Goal: Find contact information: Find contact information

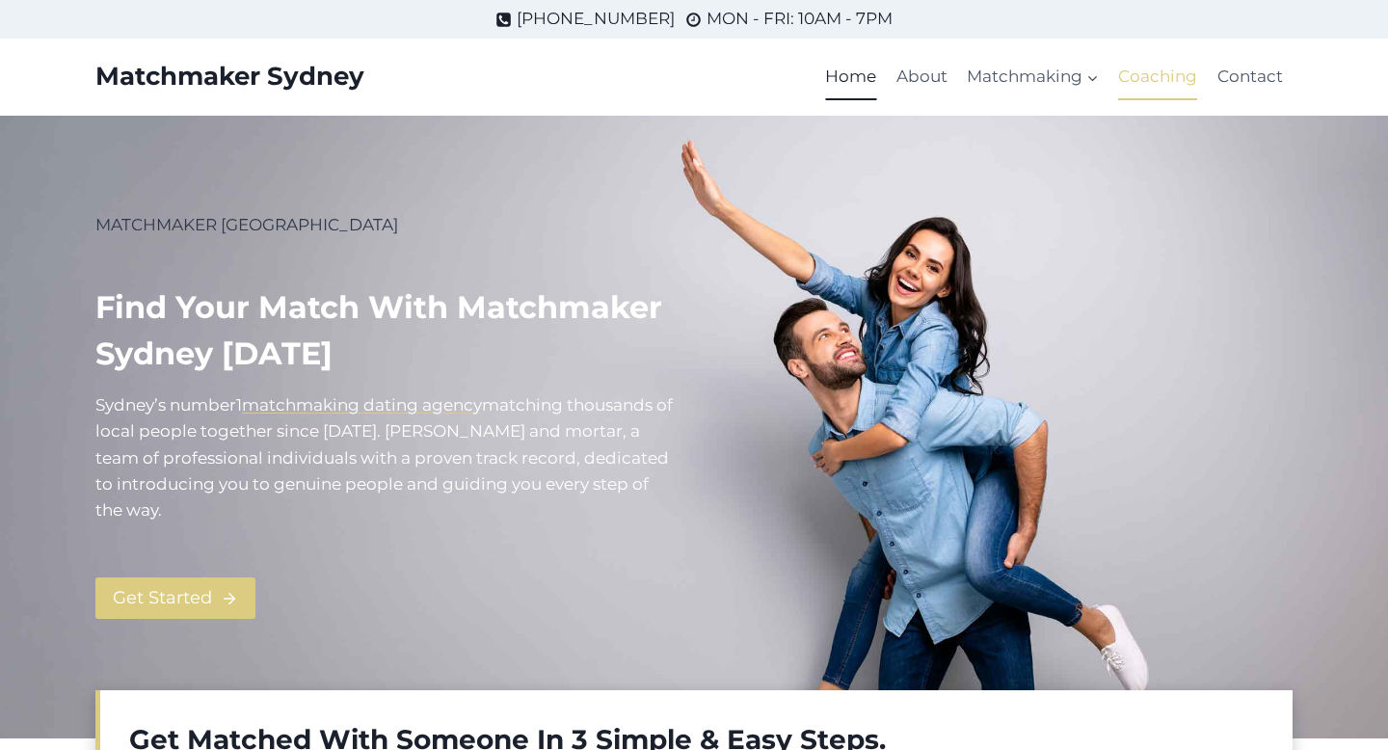
click at [1167, 75] on link "Coaching" at bounding box center [1157, 77] width 98 height 46
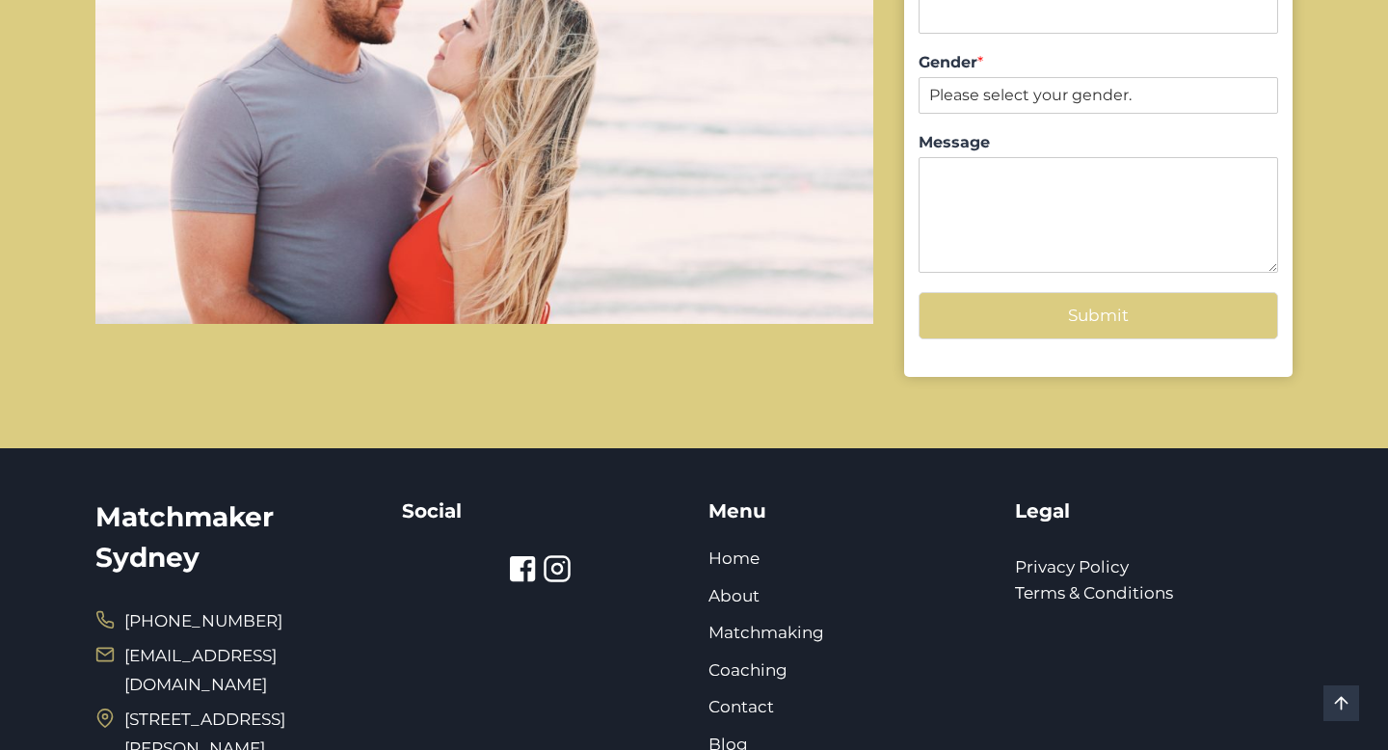
scroll to position [2303, 0]
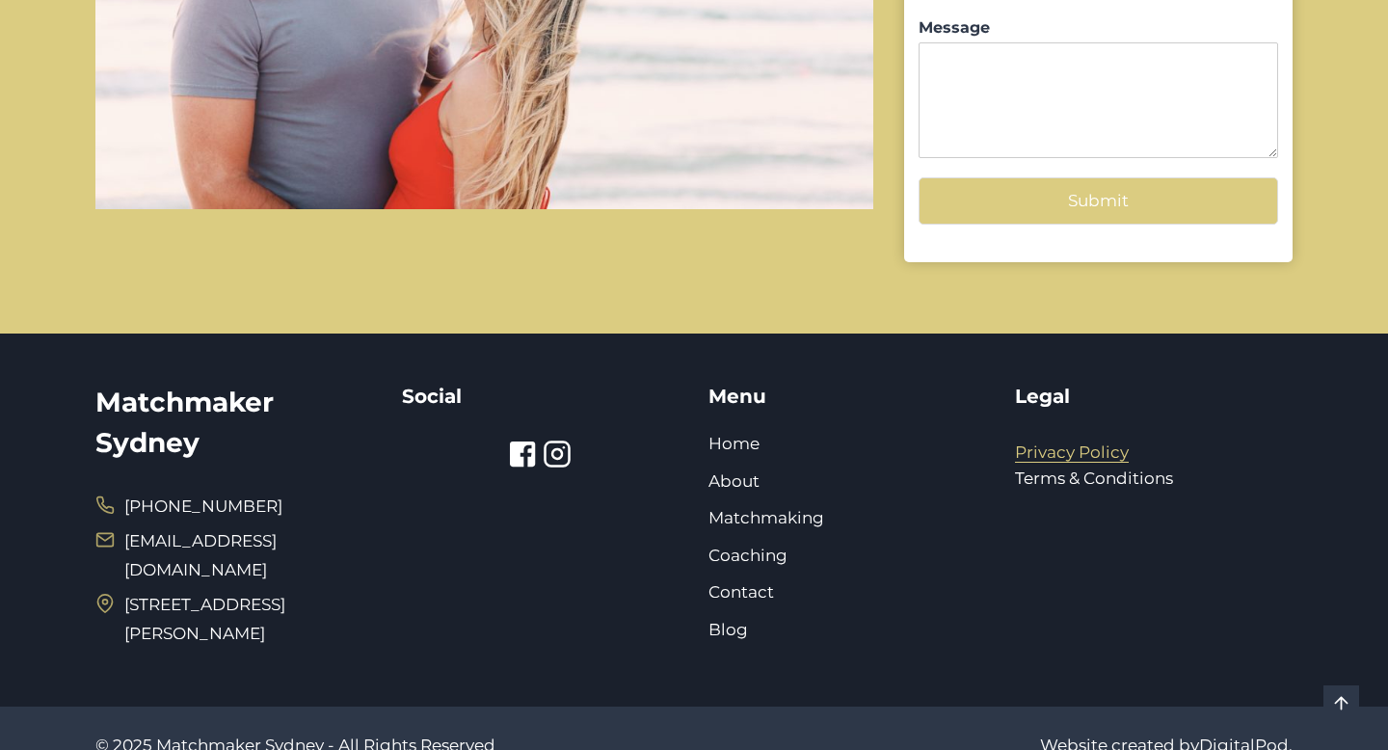
click at [1060, 442] on link "Privacy Policy" at bounding box center [1072, 451] width 114 height 19
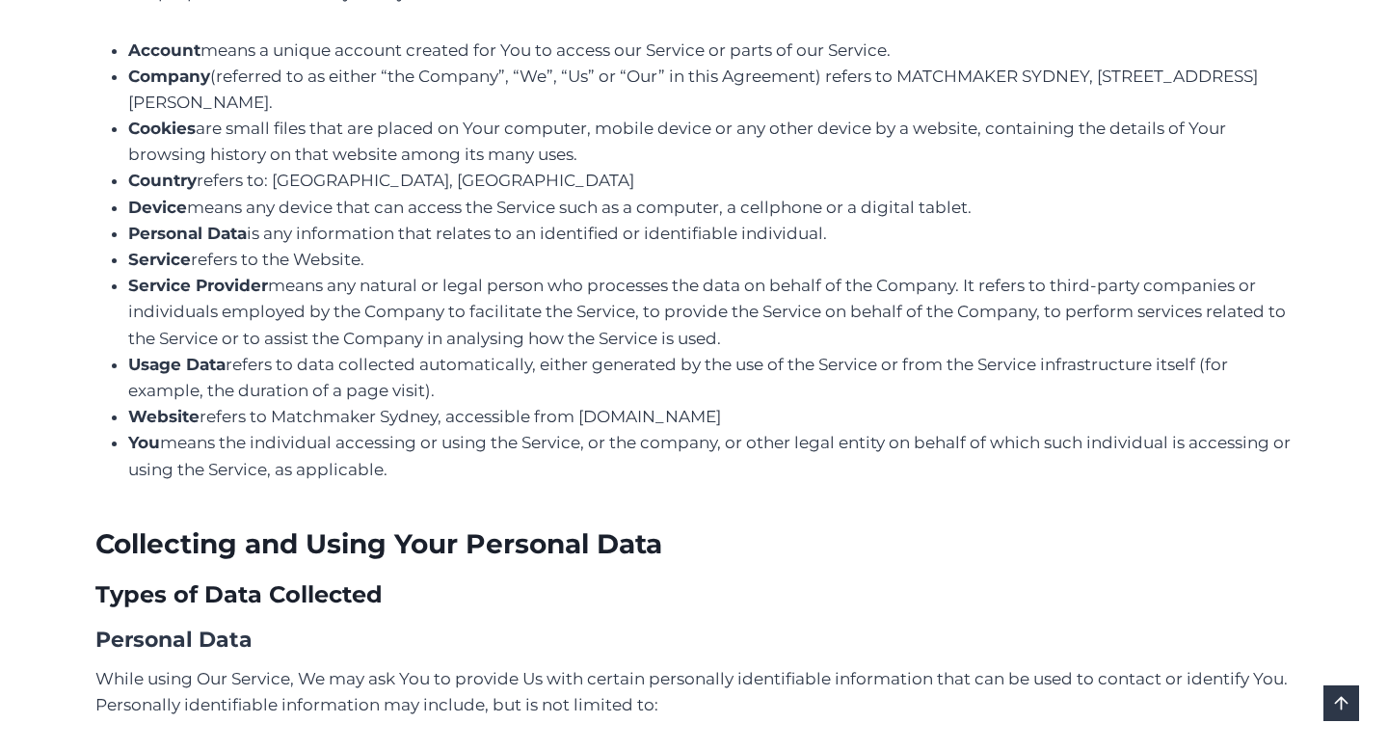
scroll to position [716, 0]
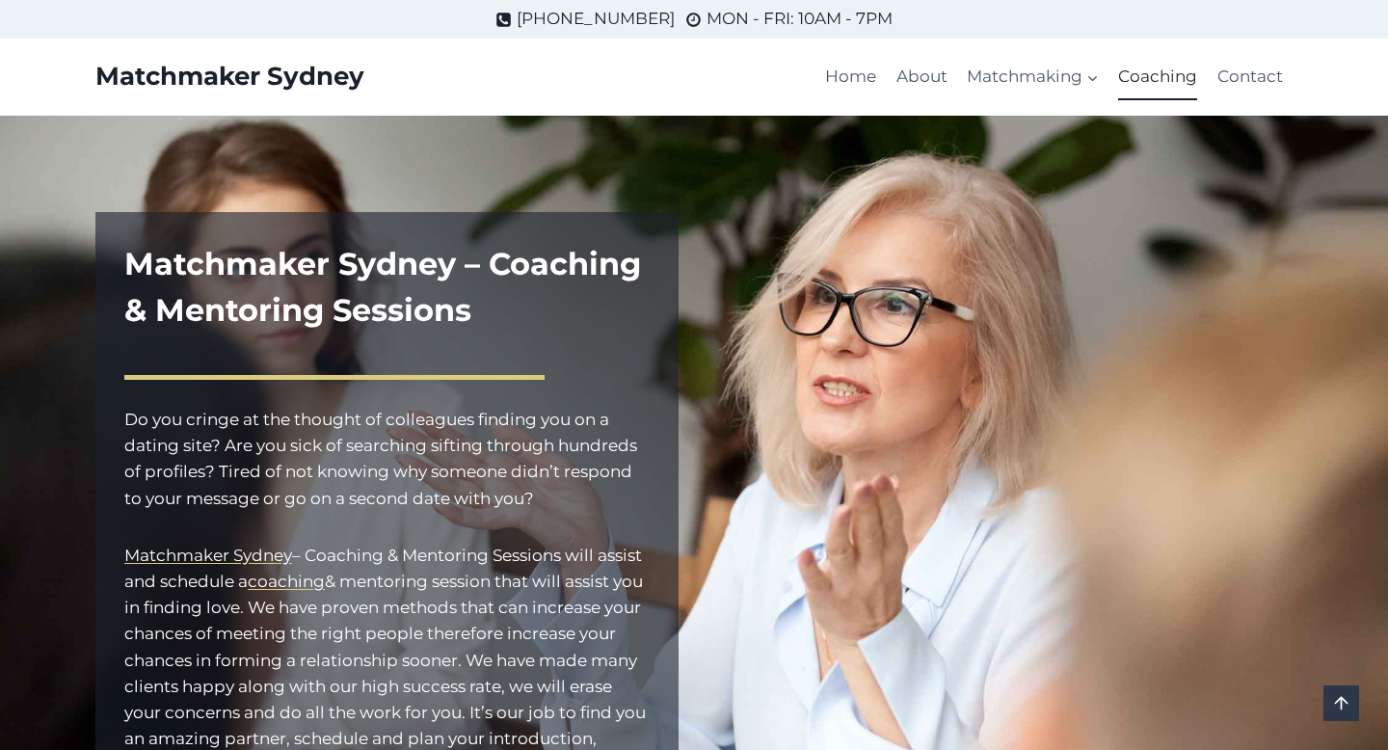
scroll to position [2303, 0]
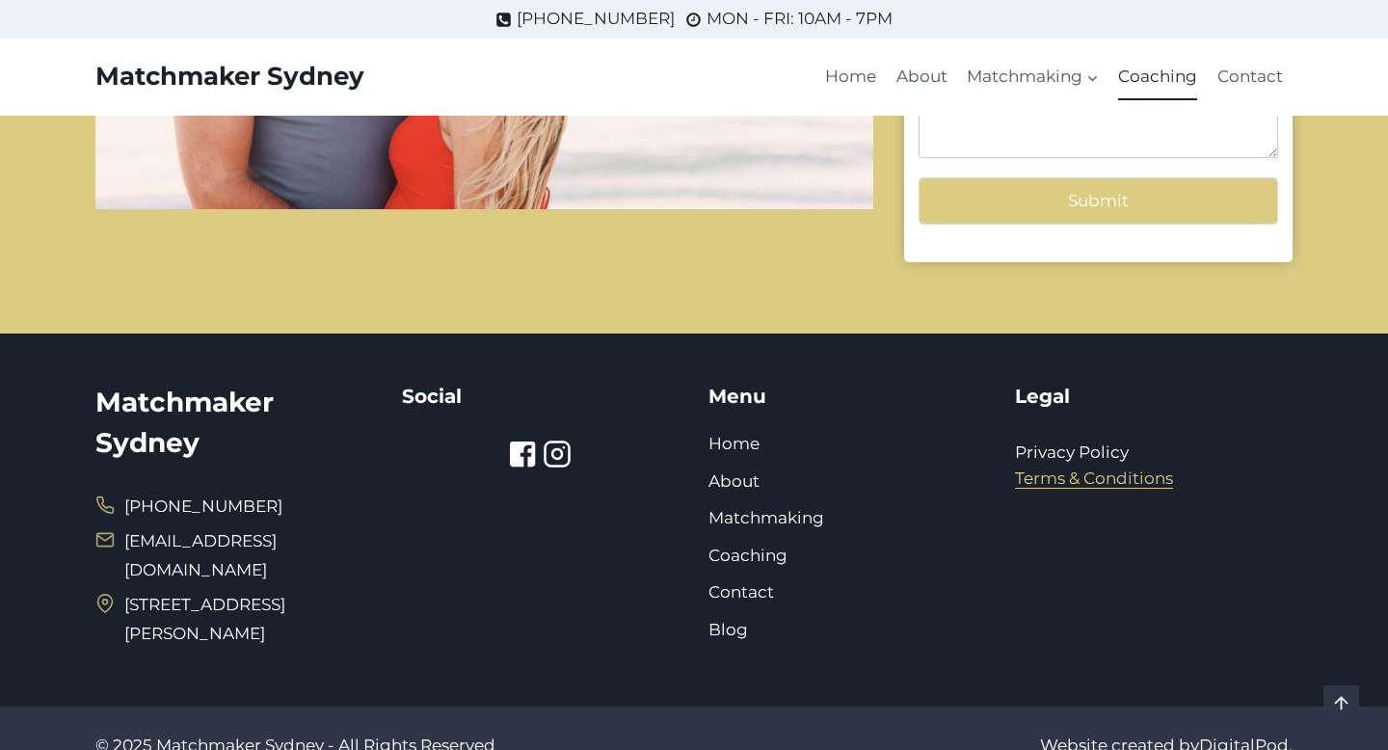
click at [1054, 468] on link "Terms & Conditions" at bounding box center [1094, 477] width 158 height 19
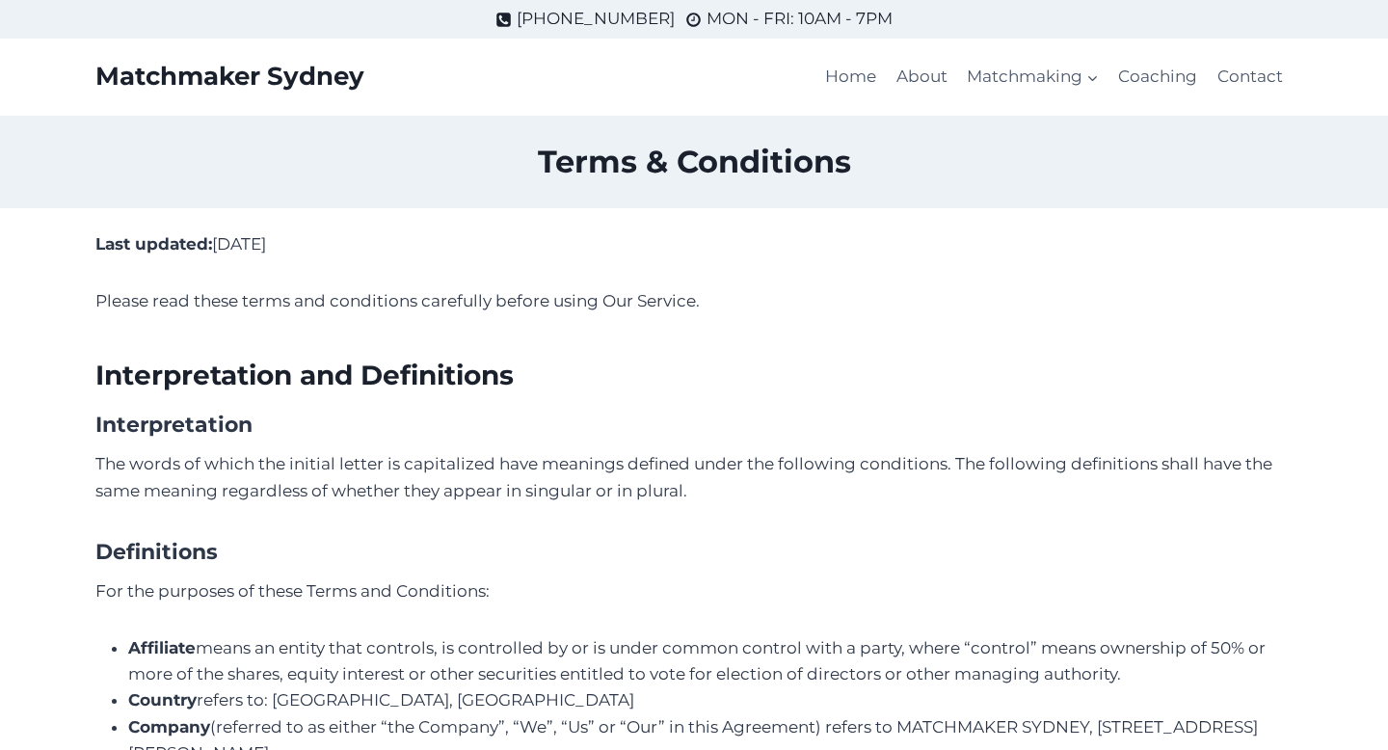
click at [841, 314] on p "Please read these terms and conditions carefully before using Our Service." at bounding box center [693, 301] width 1197 height 26
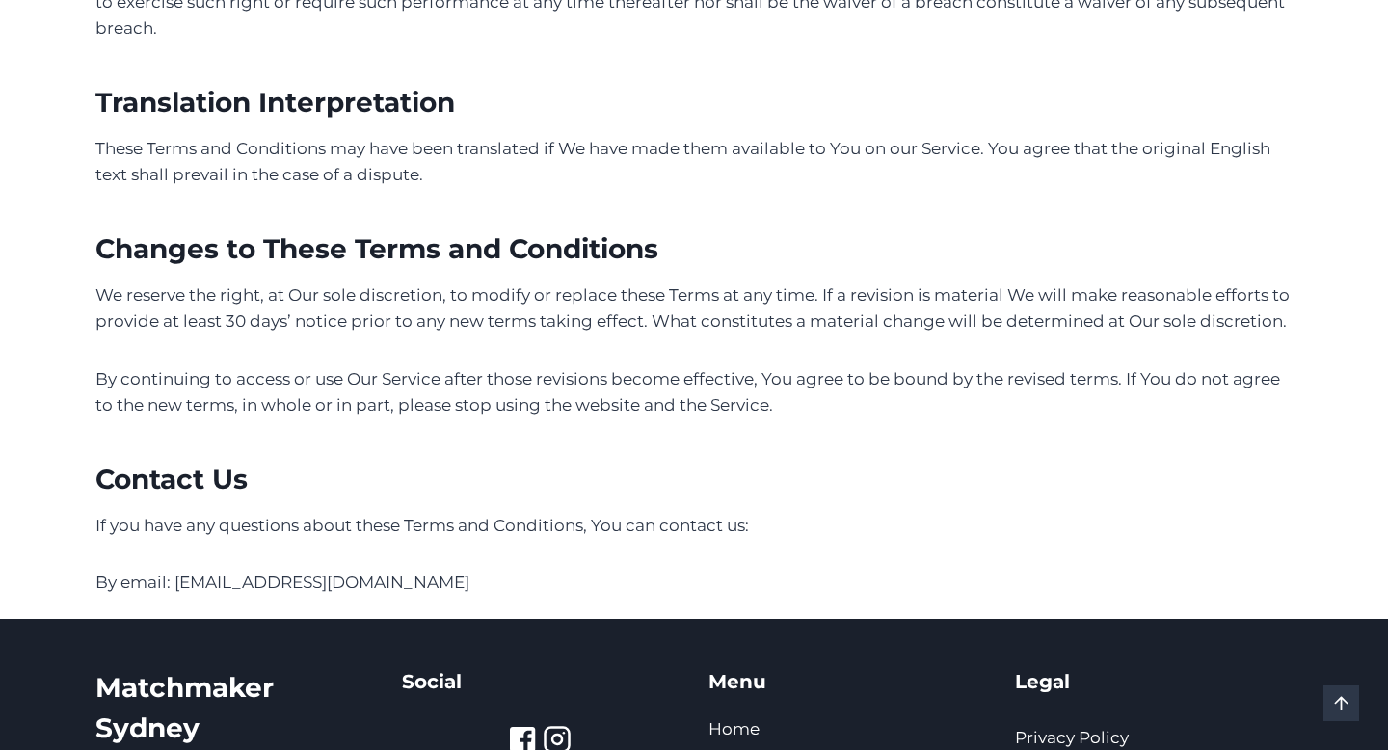
scroll to position [3952, 0]
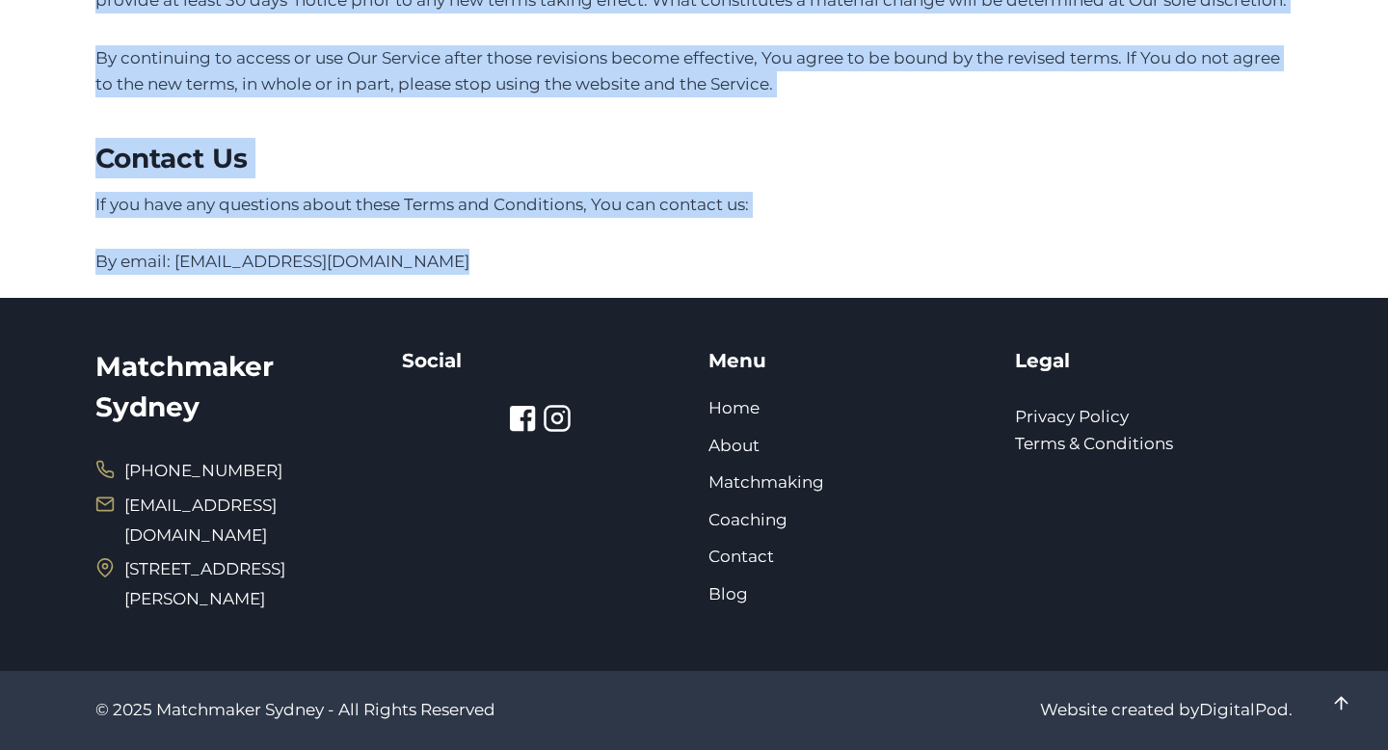
drag, startPoint x: 93, startPoint y: 69, endPoint x: 605, endPoint y: 267, distance: 549.5
copy div "Loremipsum Dolors Amet Conse Adipiscinge Seddoe Temporincid utl Etd Magnaaliqua…"
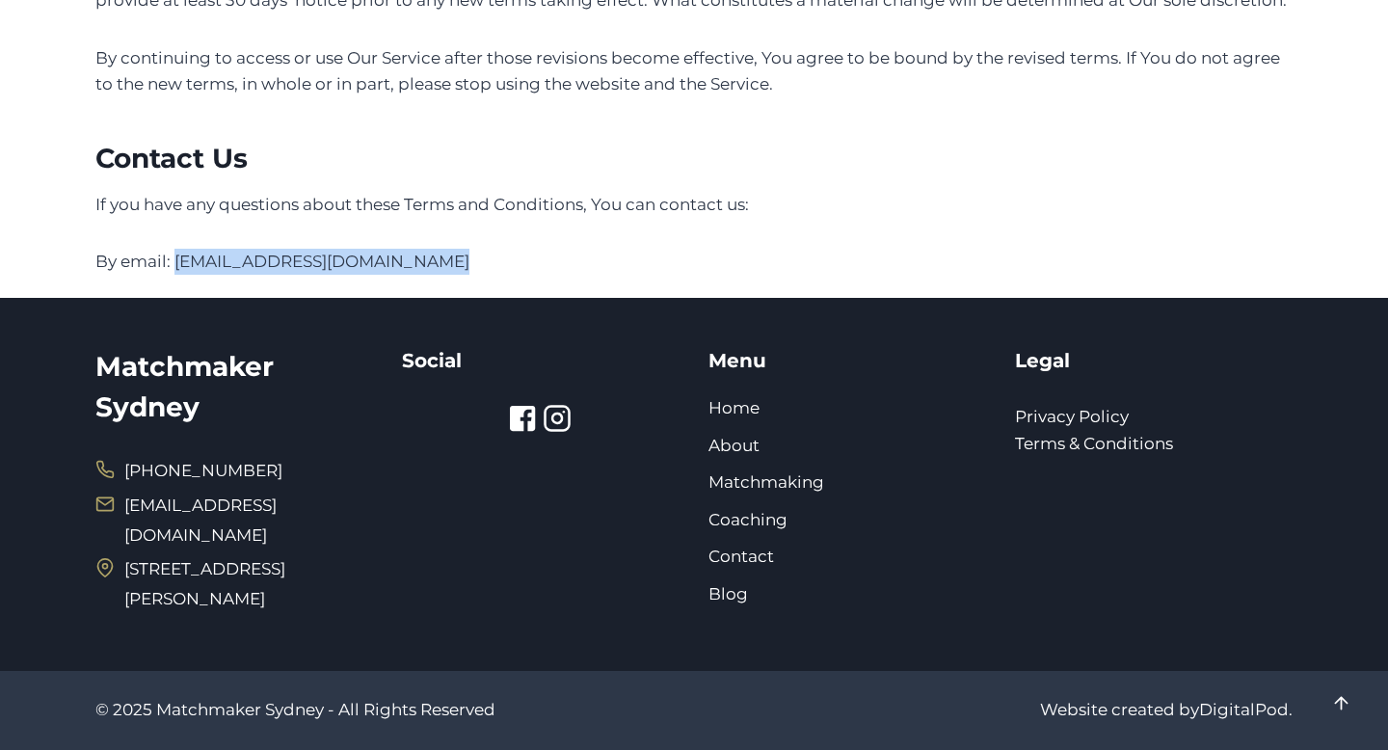
drag, startPoint x: 455, startPoint y: 271, endPoint x: 176, endPoint y: 275, distance: 278.6
click at [176, 275] on p "By email: [EMAIL_ADDRESS][DOMAIN_NAME]" at bounding box center [693, 262] width 1197 height 26
copy p "[EMAIL_ADDRESS][DOMAIN_NAME]"
click at [369, 322] on div "Matchmaker Sydney [PHONE_NUMBER] [EMAIL_ADDRESS][DOMAIN_NAME] [STREET_ADDRESS][…" at bounding box center [693, 484] width 1197 height 373
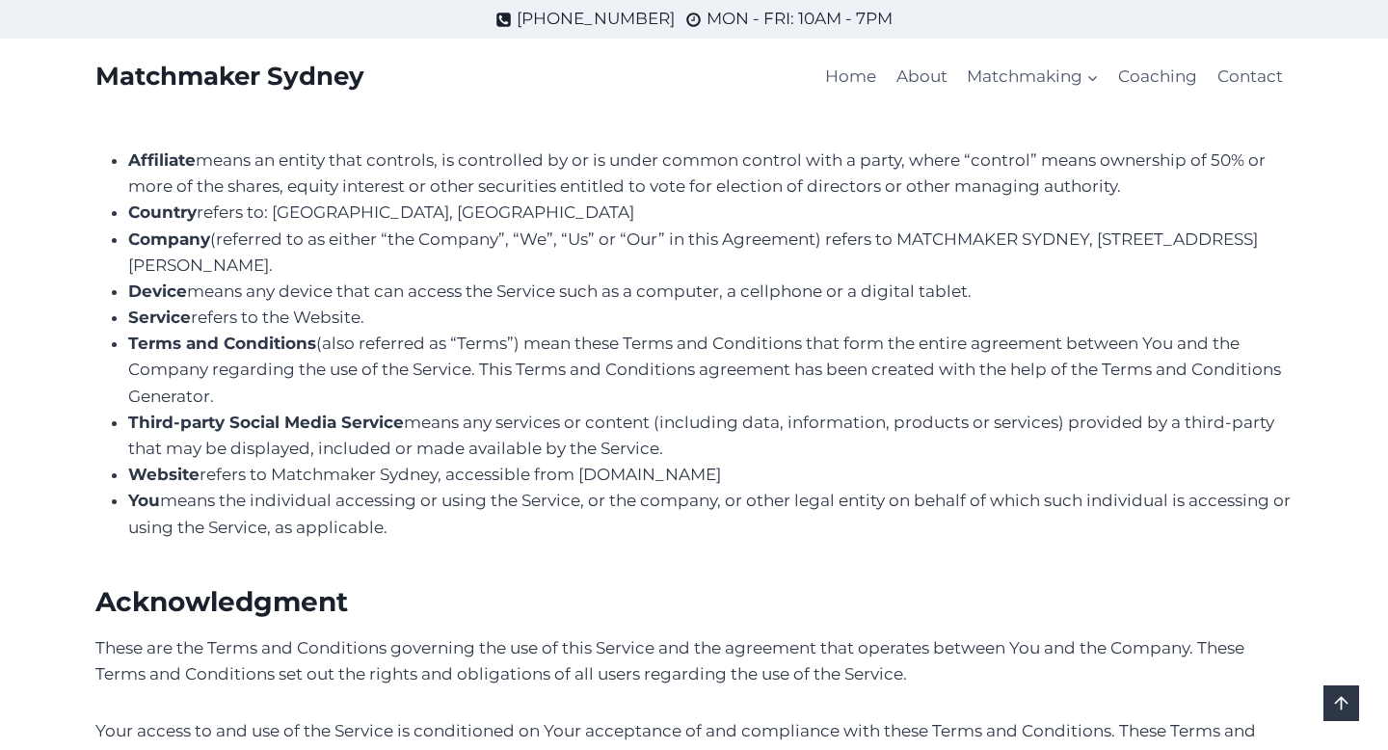
scroll to position [0, 0]
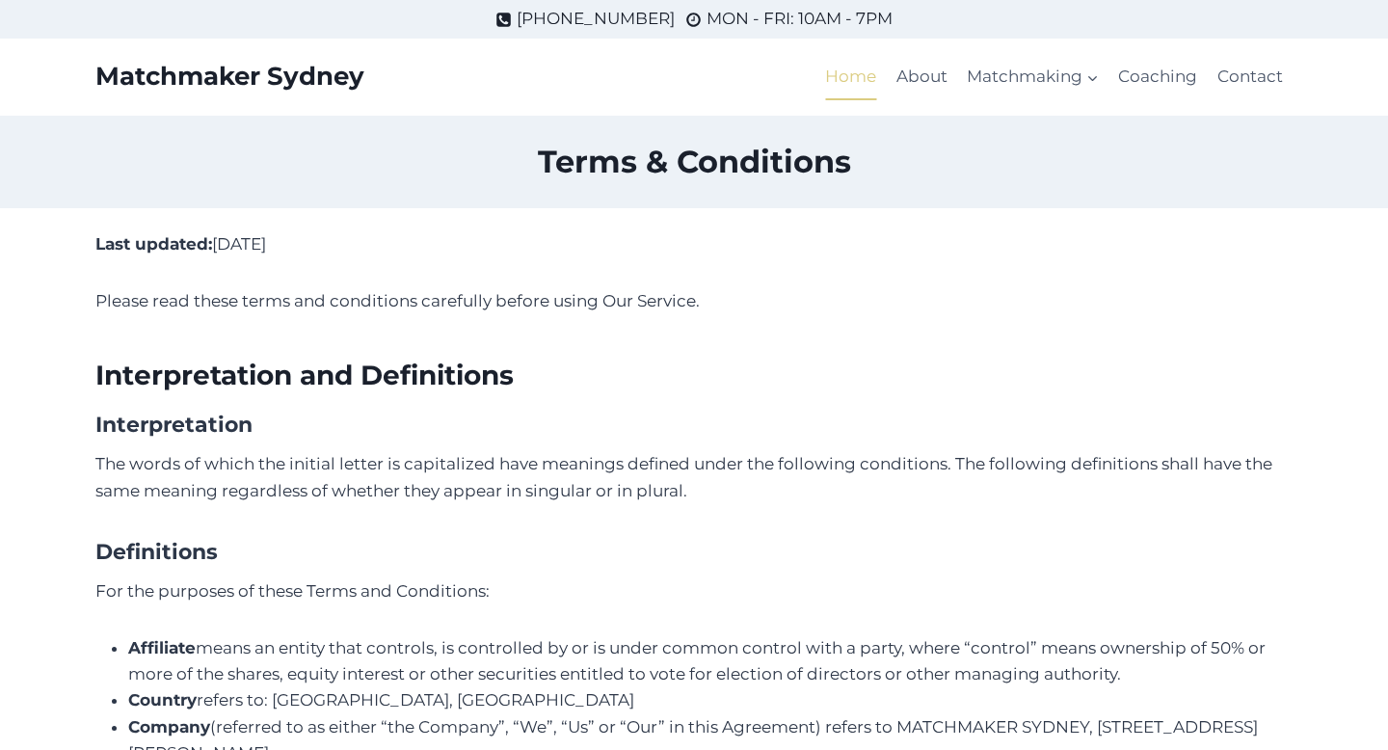
click at [857, 76] on link "Home" at bounding box center [850, 77] width 70 height 46
